Goal: Find specific page/section: Find specific page/section

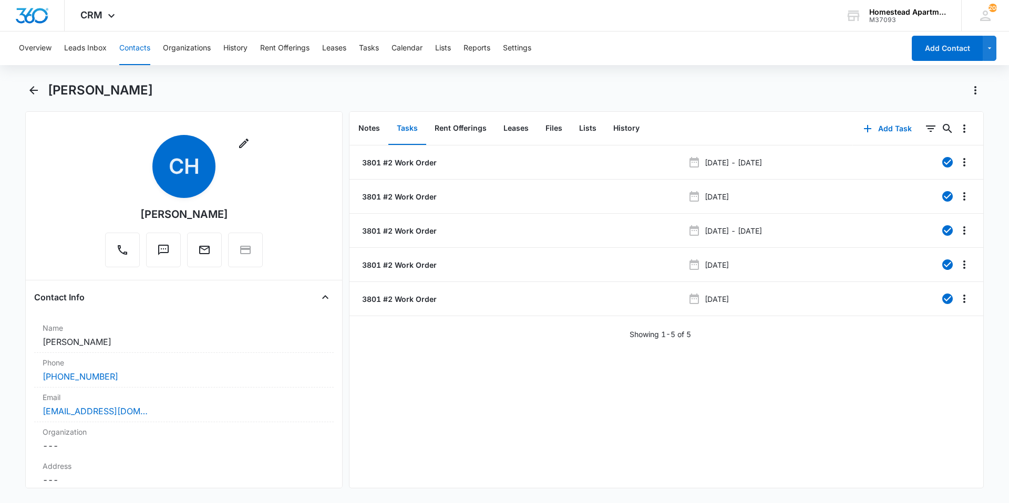
click at [144, 43] on button "Contacts" at bounding box center [134, 49] width 31 height 34
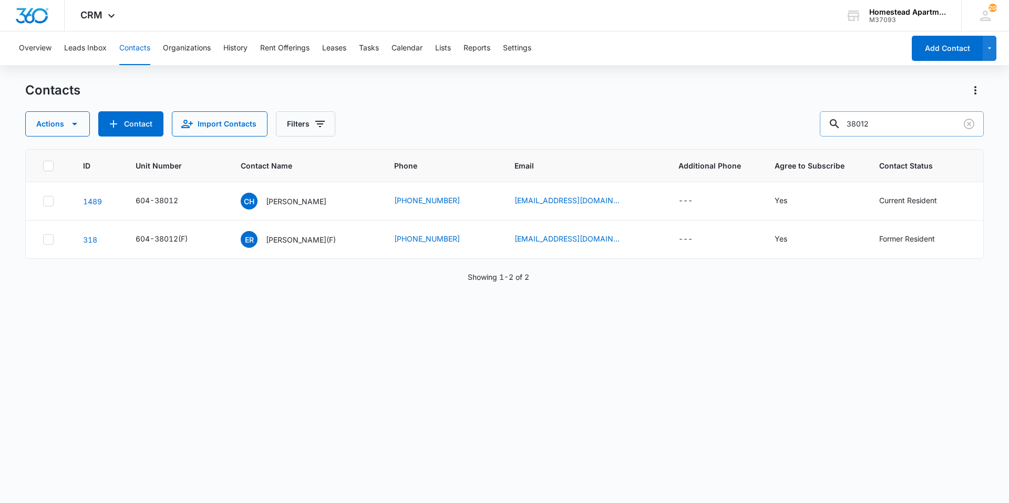
click at [891, 123] on input "38012" at bounding box center [902, 123] width 164 height 25
type input "3"
type input "38126"
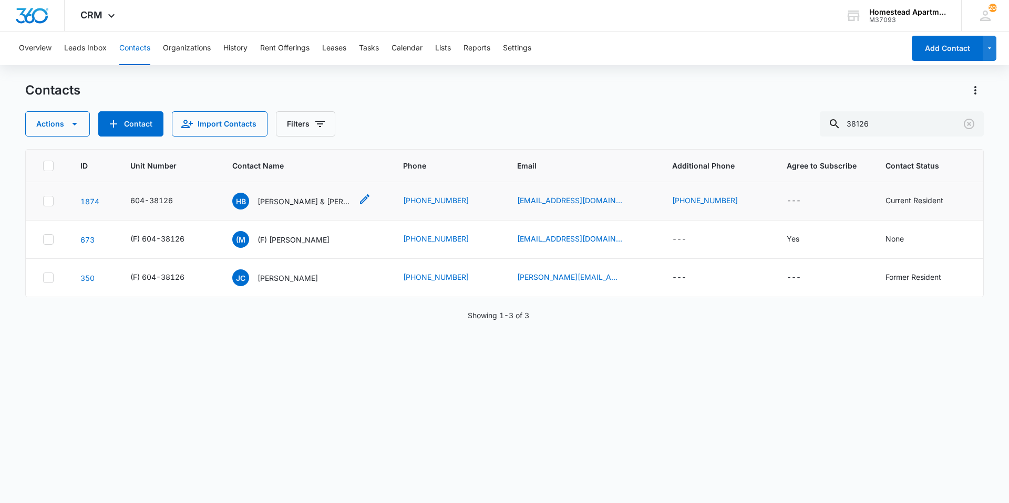
click at [309, 199] on p "[PERSON_NAME] & [PERSON_NAME]" at bounding box center [304, 201] width 95 height 11
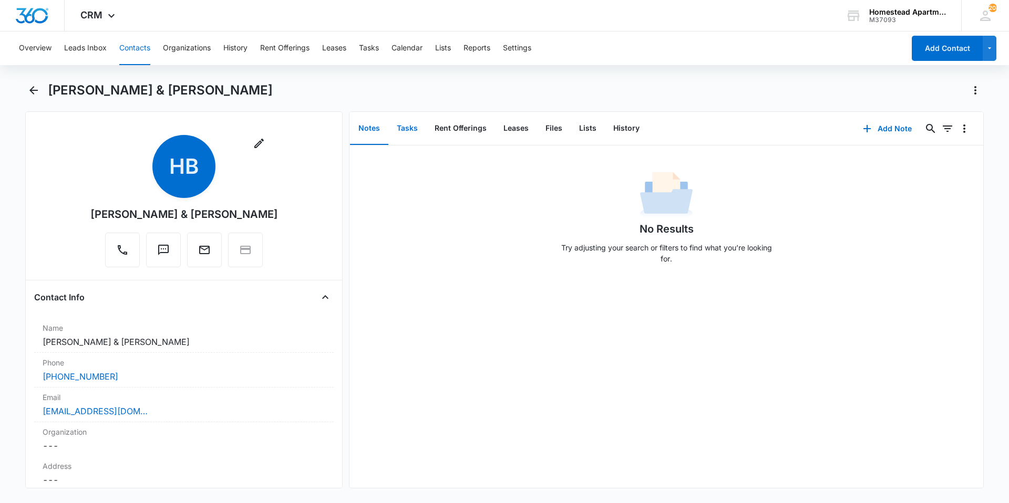
click at [410, 132] on button "Tasks" at bounding box center [407, 128] width 38 height 33
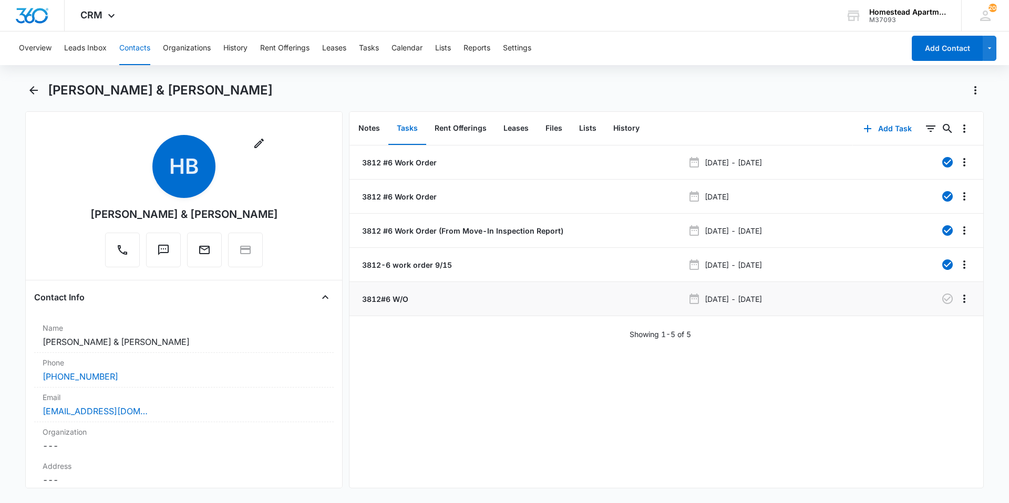
click at [400, 302] on p "3812#6 W/O" at bounding box center [384, 299] width 48 height 11
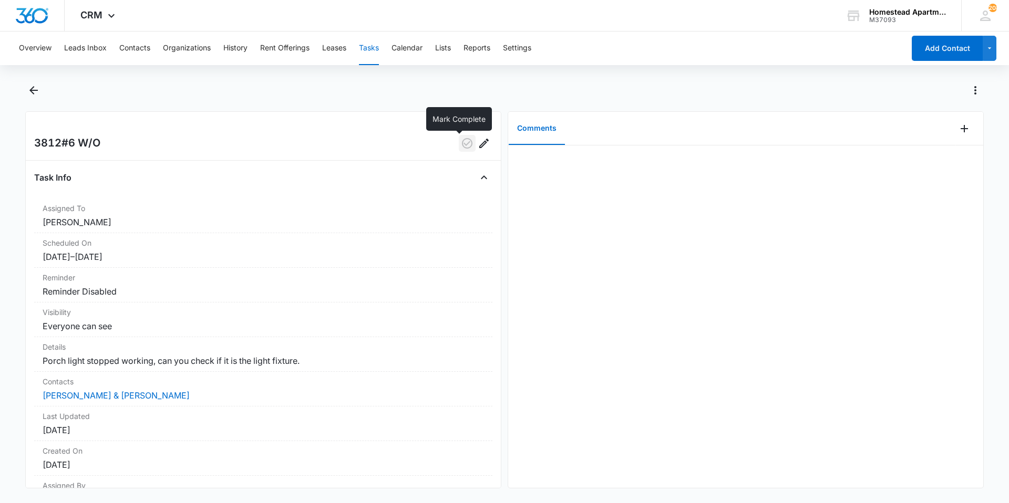
click at [462, 140] on icon "button" at bounding box center [467, 143] width 11 height 11
